Goal: Find specific page/section: Find specific page/section

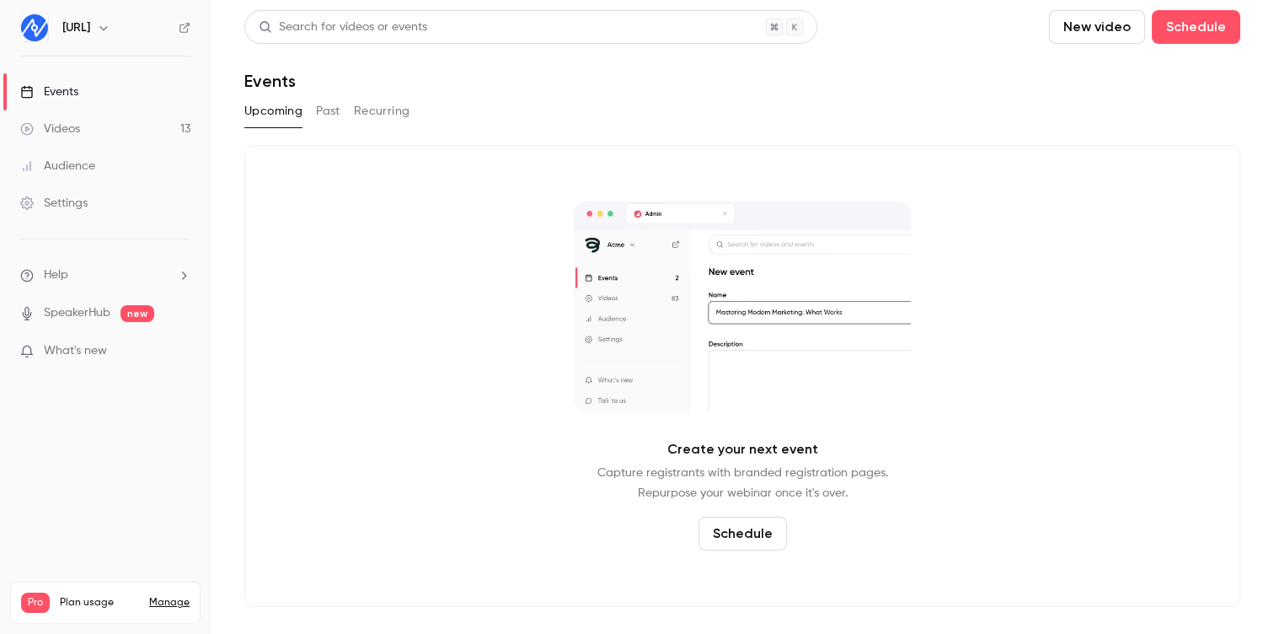
click at [110, 33] on icon "button" at bounding box center [103, 27] width 13 height 13
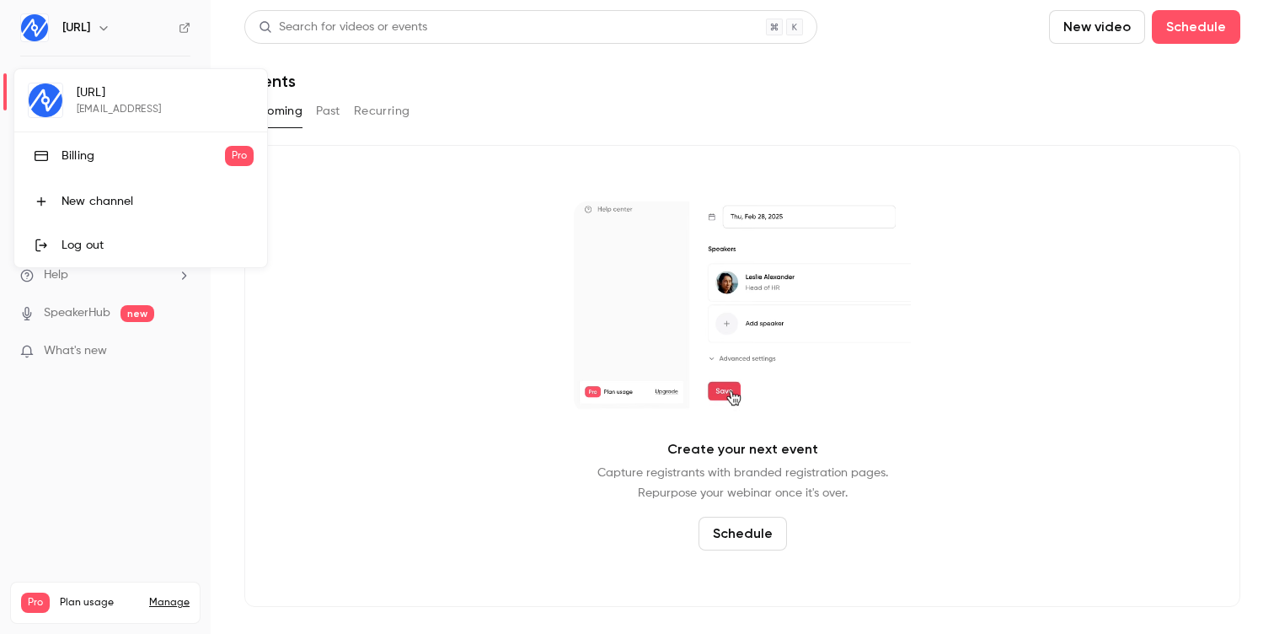
click at [76, 156] on div "Billing" at bounding box center [143, 155] width 163 height 17
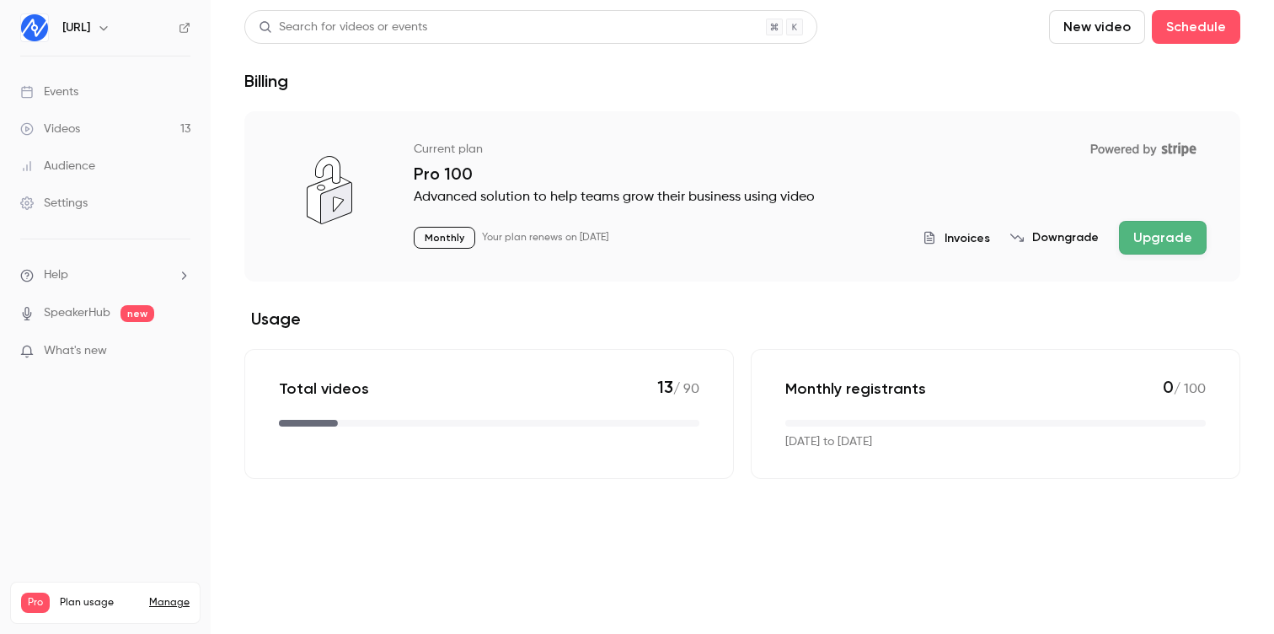
click at [966, 238] on span "Invoices" at bounding box center [968, 238] width 46 height 18
